Goal: Check status: Check status

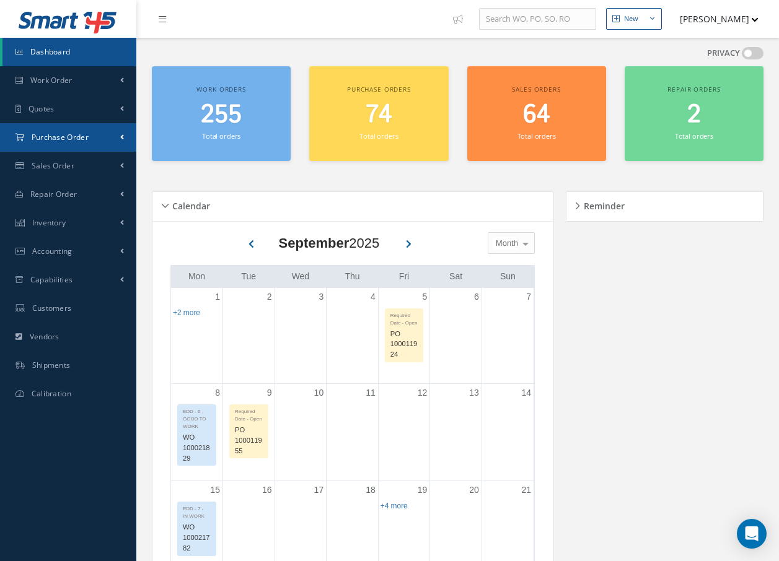
click at [69, 136] on span "Purchase Order" at bounding box center [60, 137] width 57 height 11
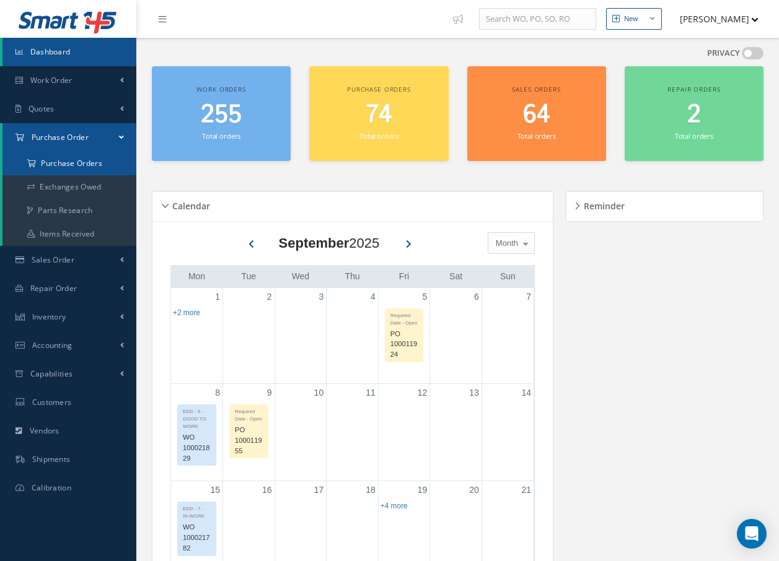
click at [69, 166] on a=1&status_id=2&status_id=3&status_id=5&collapsedFilters"] "Purchase Orders" at bounding box center [69, 164] width 134 height 24
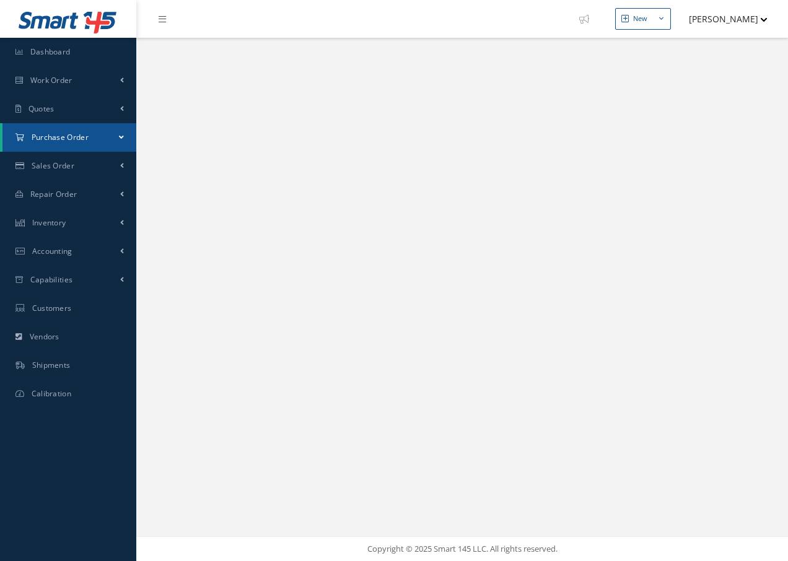
select select "25"
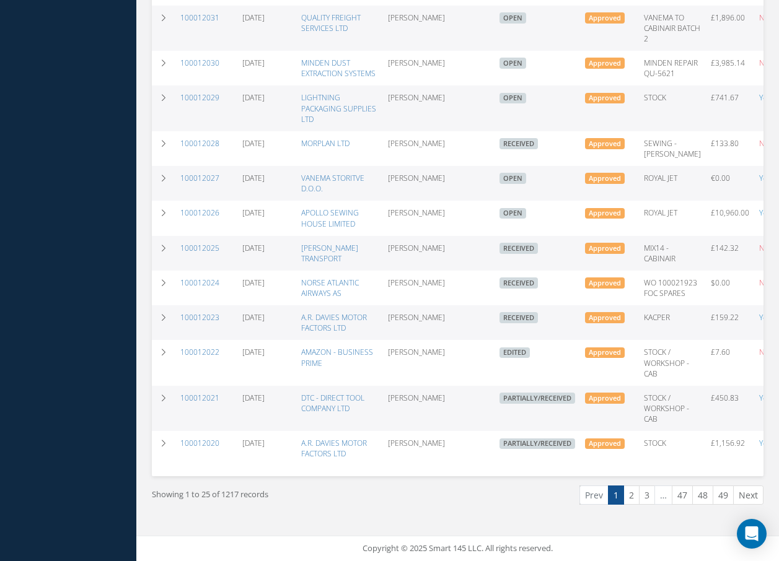
scroll to position [683, 0]
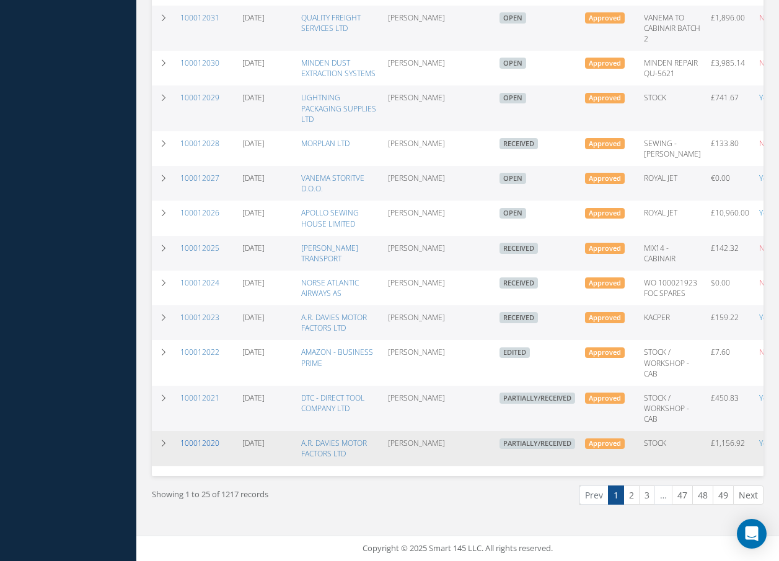
click at [200, 438] on link "100012020" at bounding box center [199, 443] width 39 height 11
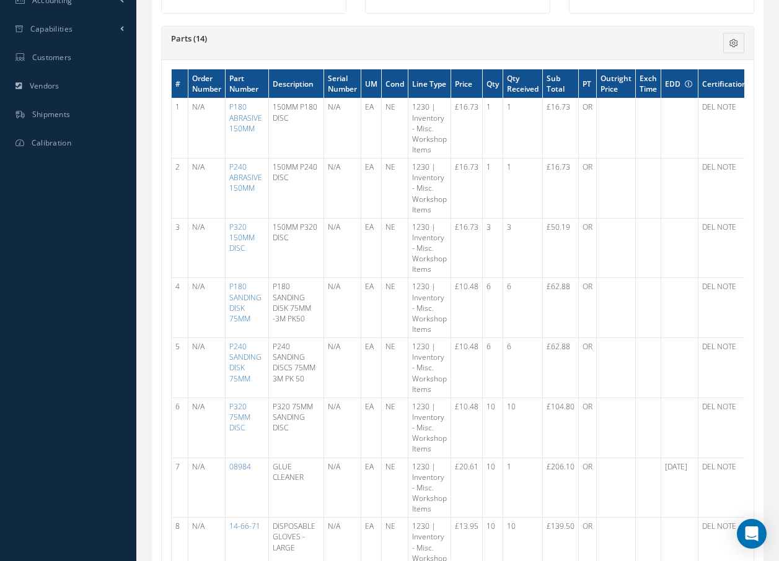
scroll to position [347, 0]
